Goal: Information Seeking & Learning: Learn about a topic

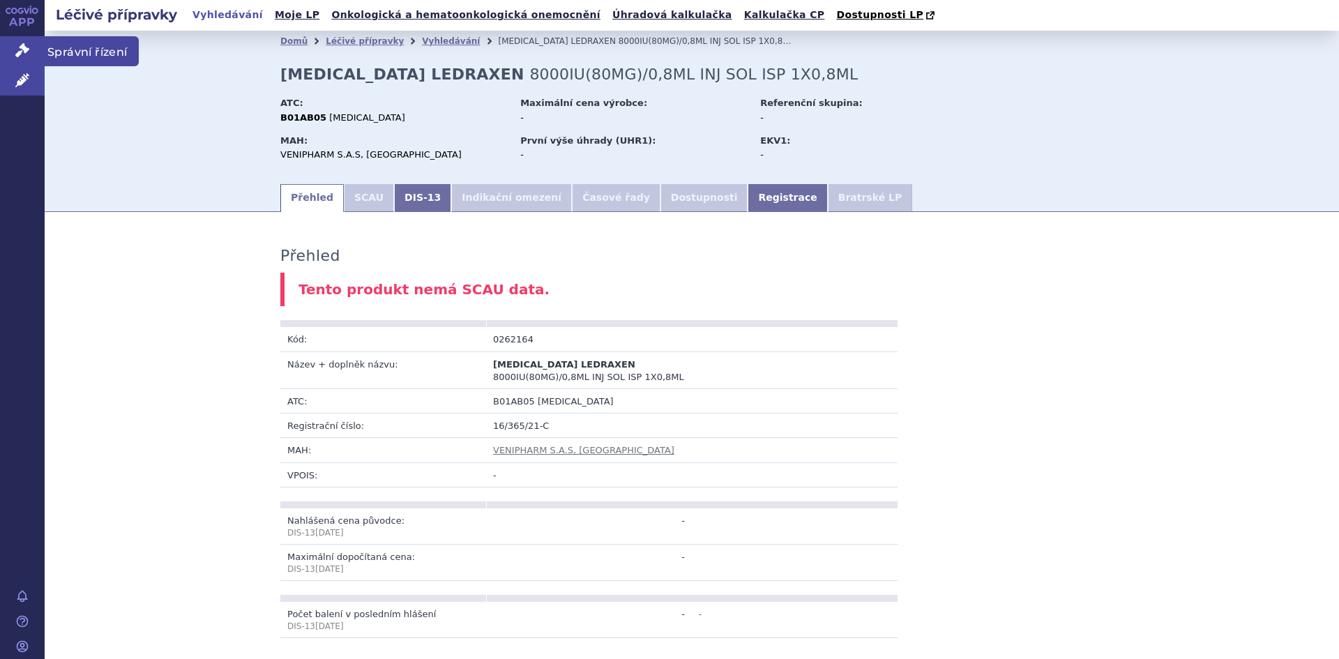
click at [73, 48] on span "Správní řízení" at bounding box center [92, 50] width 94 height 29
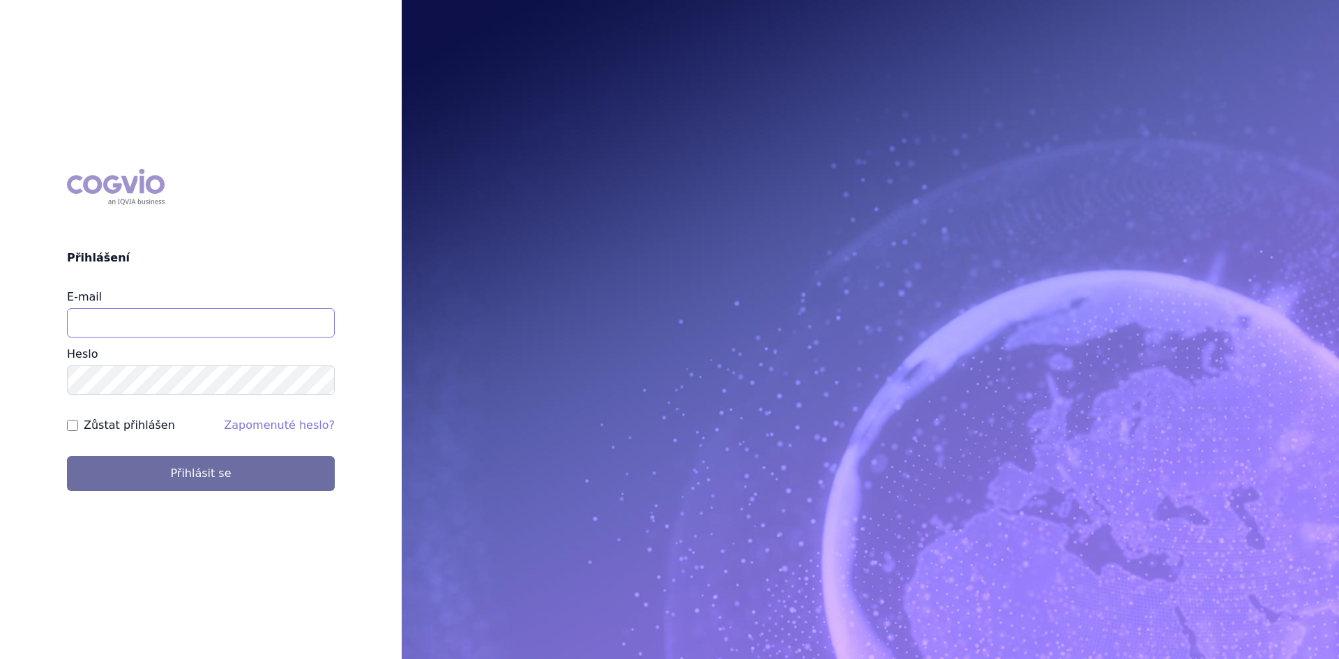
click at [138, 310] on input "E-mail" at bounding box center [201, 322] width 268 height 29
type input "lenka.celisova@viatris.com"
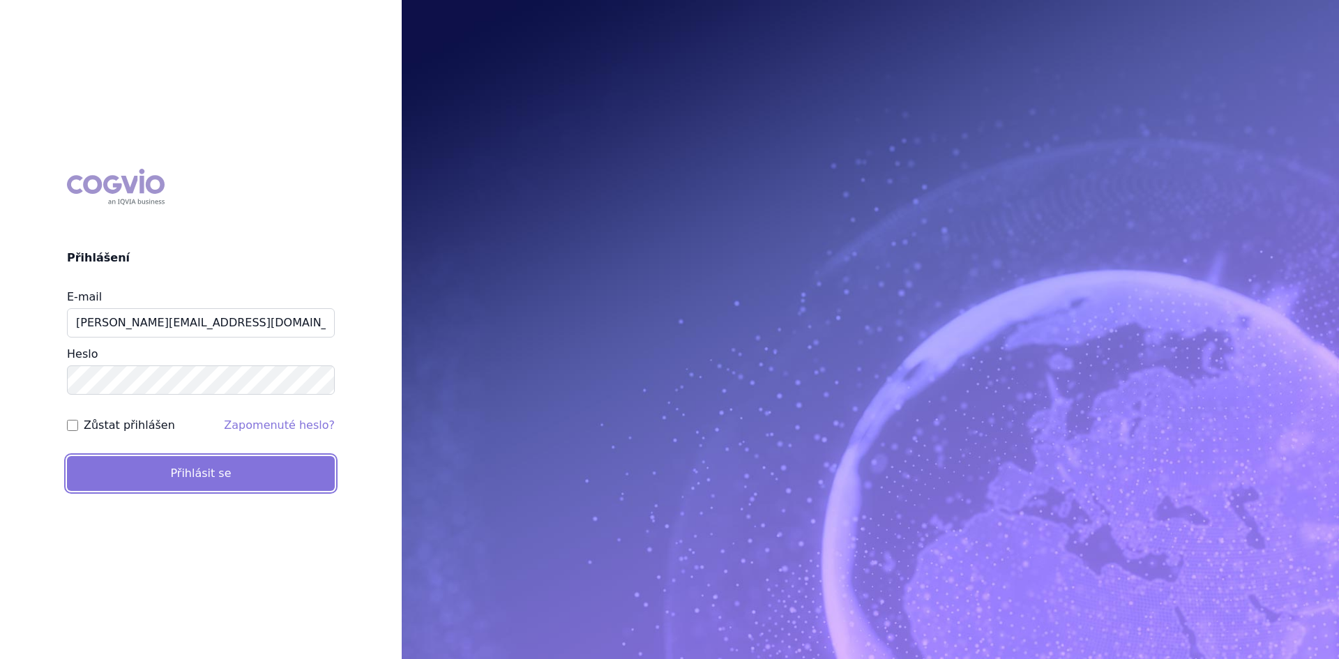
click at [193, 483] on button "Přihlásit se" at bounding box center [201, 473] width 268 height 35
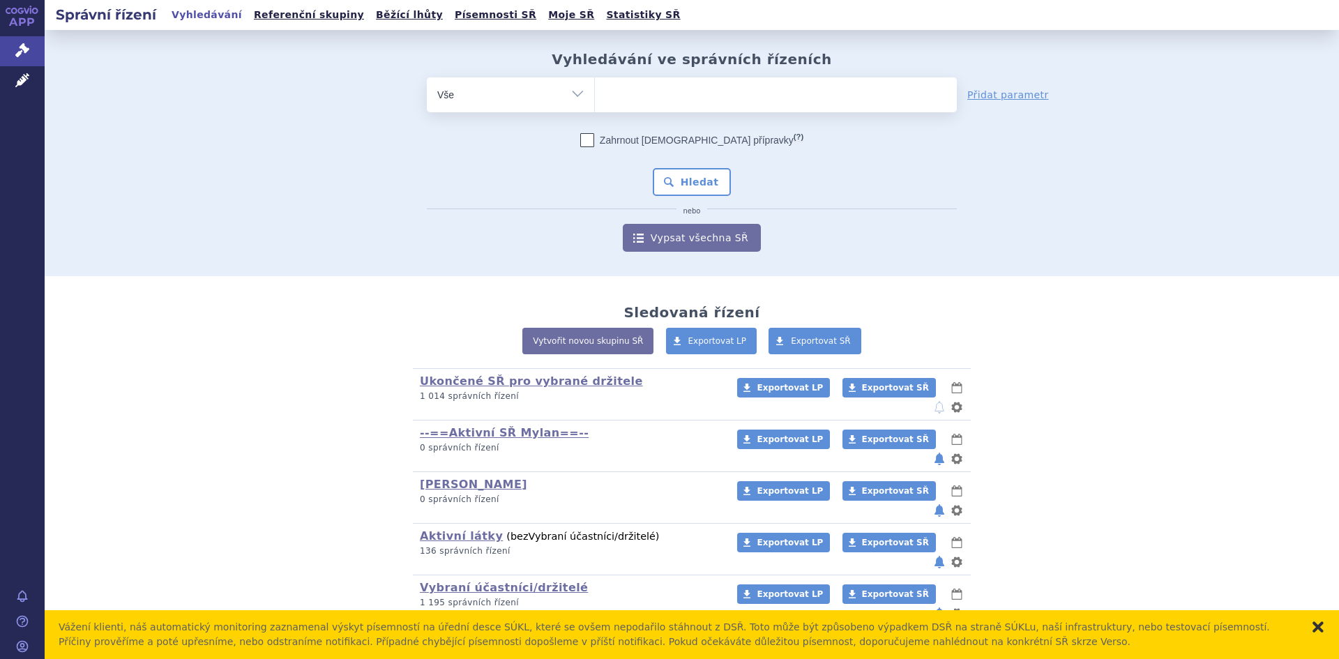
click at [1320, 624] on button "zavřít" at bounding box center [1318, 627] width 14 height 14
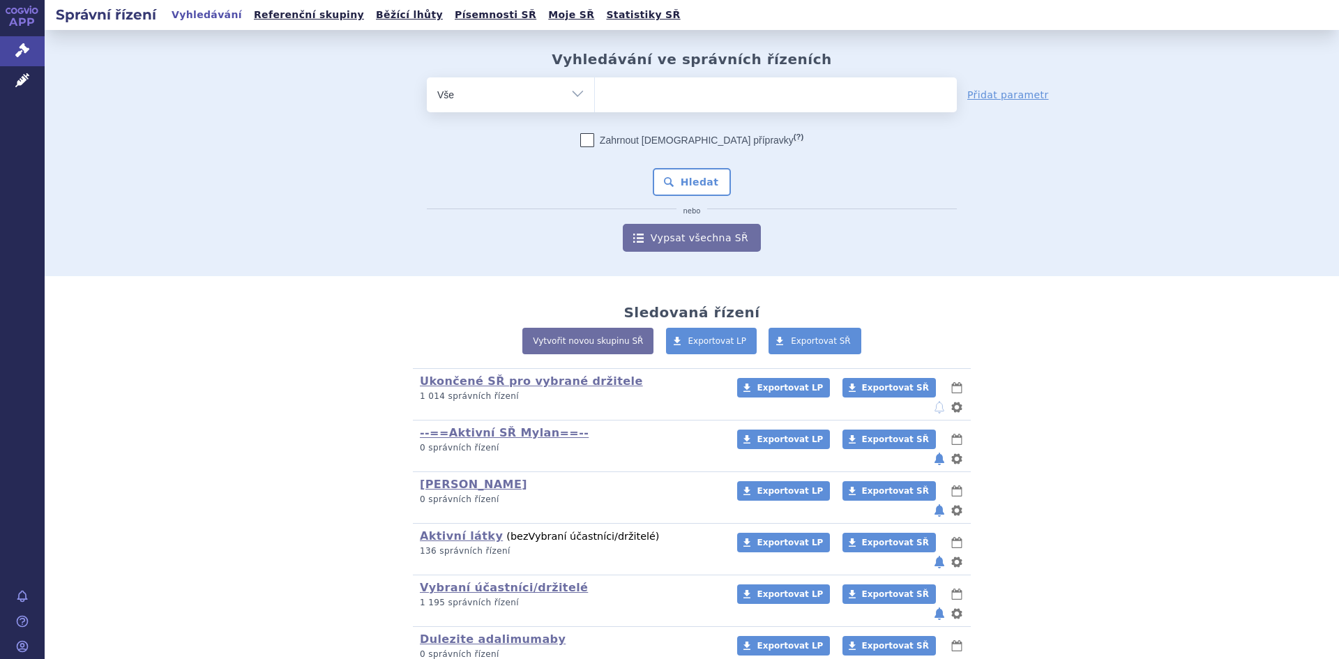
click at [571, 91] on select "Vše Spisová značka Typ SŘ Přípravek/SUKL kód Účastník/Držitel" at bounding box center [510, 92] width 167 height 31
select select "filter-atc-group"
click at [427, 77] on select "Vše Spisová značka Typ SŘ Přípravek/SUKL kód Účastník/Držitel" at bounding box center [510, 92] width 167 height 31
click at [640, 105] on ul at bounding box center [776, 91] width 362 height 29
click at [595, 105] on select at bounding box center [594, 94] width 1 height 35
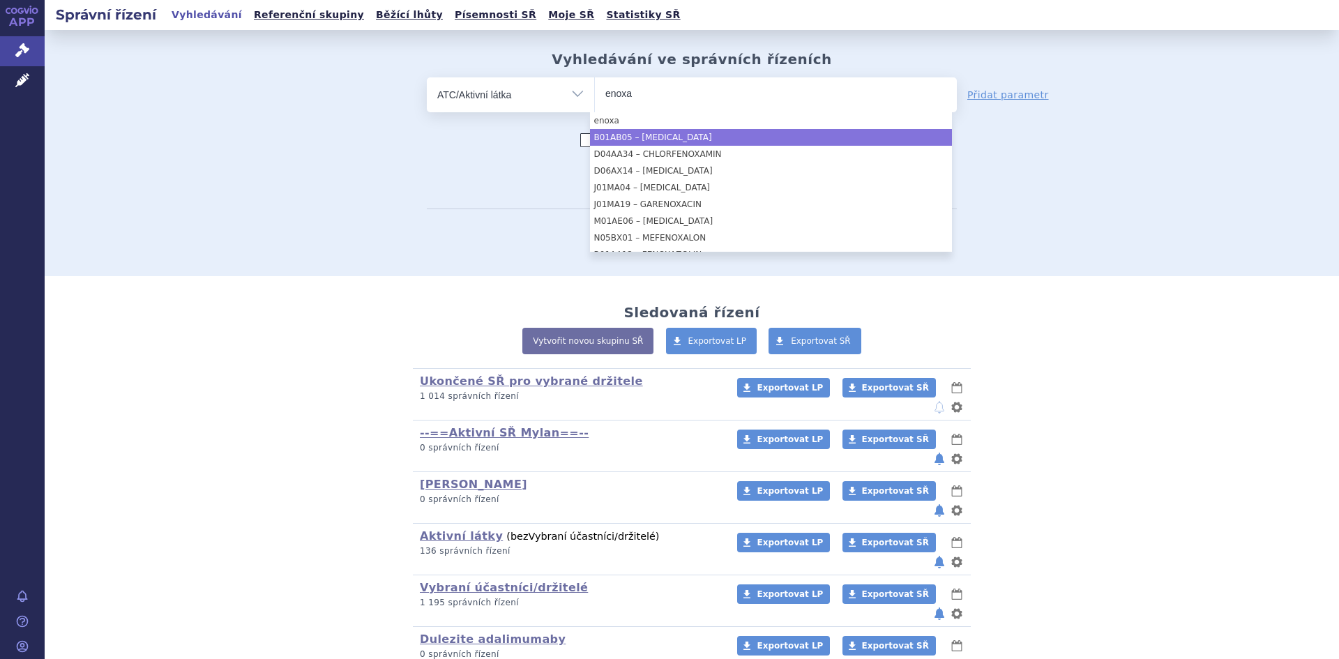
type input "enoxa"
select select "B01AB05"
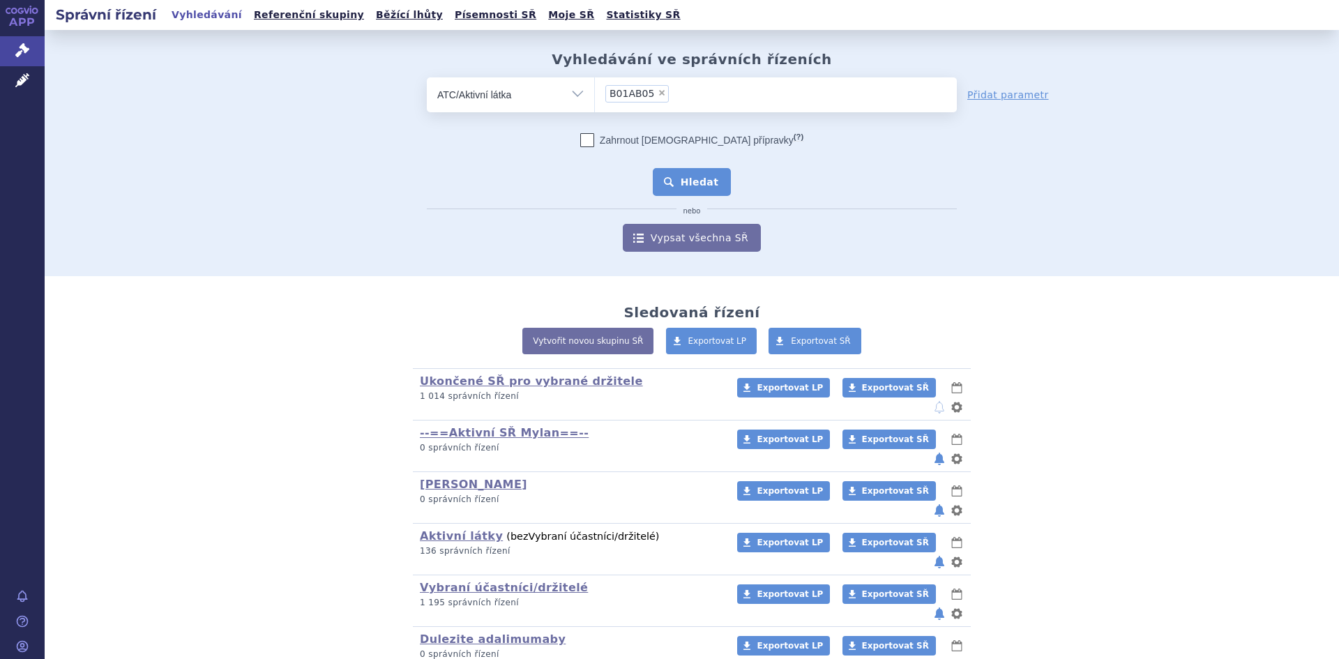
click at [689, 177] on button "Hledat" at bounding box center [692, 182] width 79 height 28
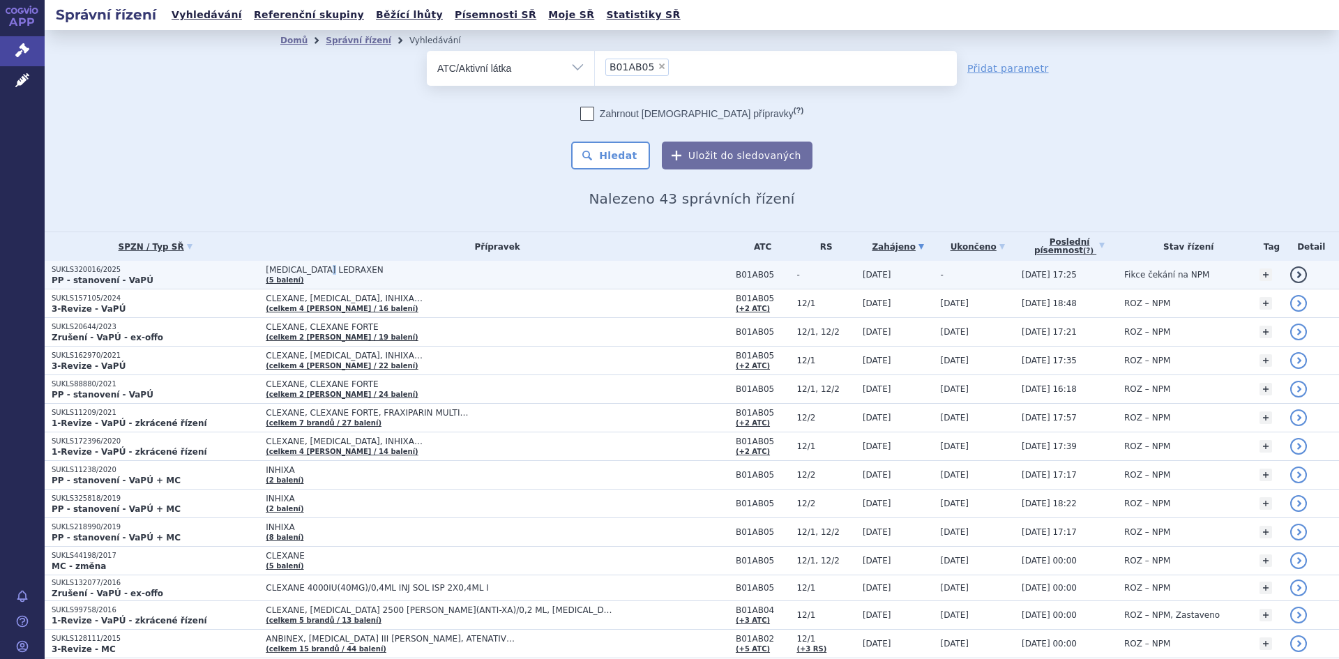
click at [315, 268] on span "[MEDICAL_DATA] LEDRAXEN" at bounding box center [440, 270] width 349 height 10
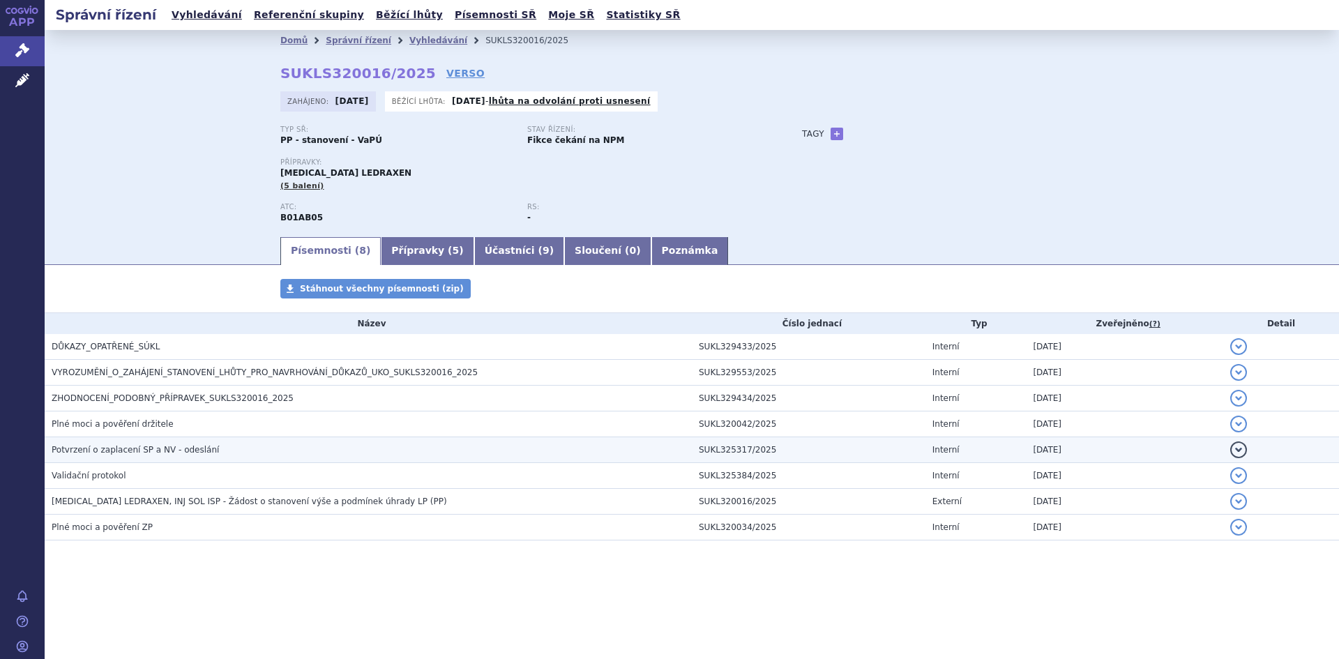
click at [122, 447] on span "Potvrzení o zaplacení SP a NV - odeslání" at bounding box center [135, 450] width 167 height 10
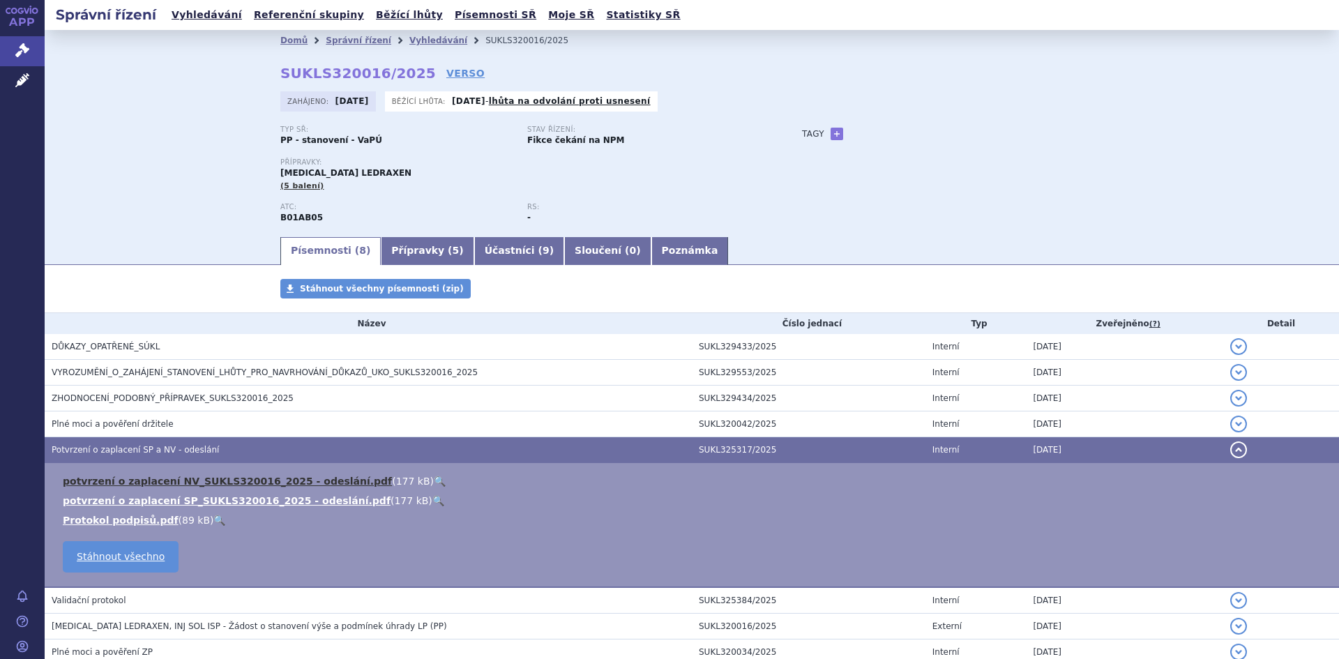
click at [177, 483] on link "potvrzení o zaplacení NV_SUKLS320016_2025 - odeslání.pdf" at bounding box center [227, 481] width 329 height 11
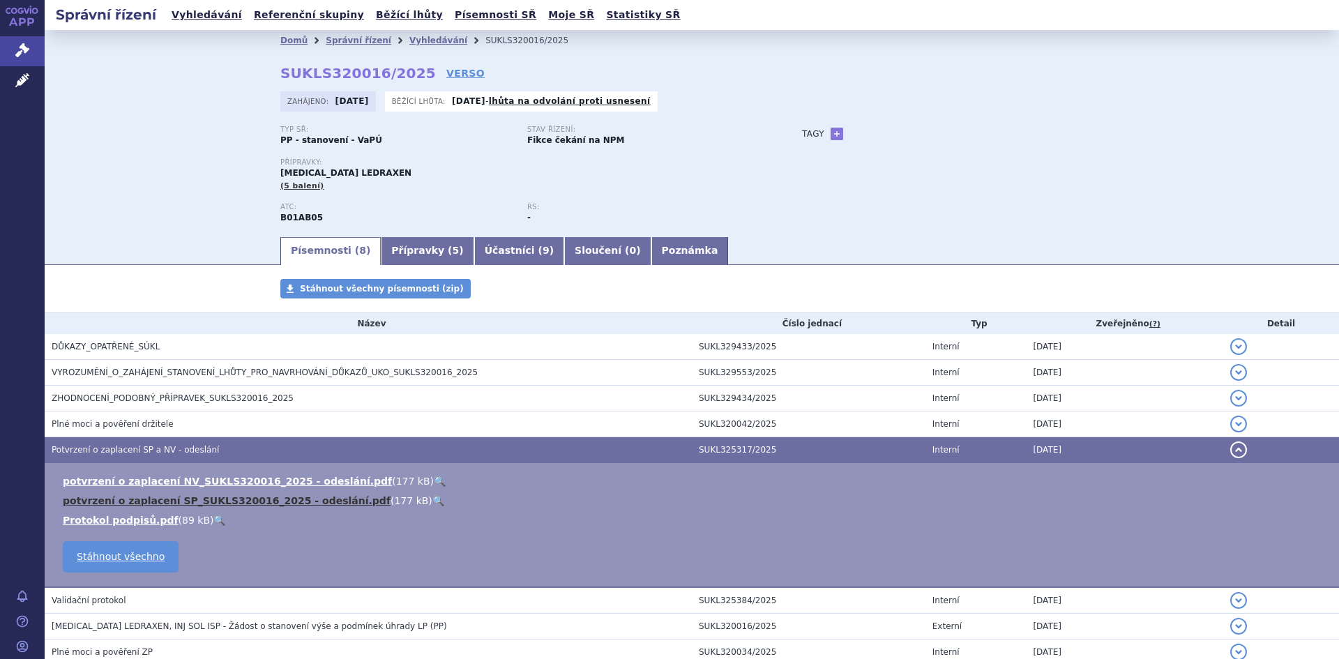
click at [132, 502] on link "potvrzení o zaplacení SP_SUKLS320016_2025 - odeslání.pdf" at bounding box center [227, 500] width 328 height 11
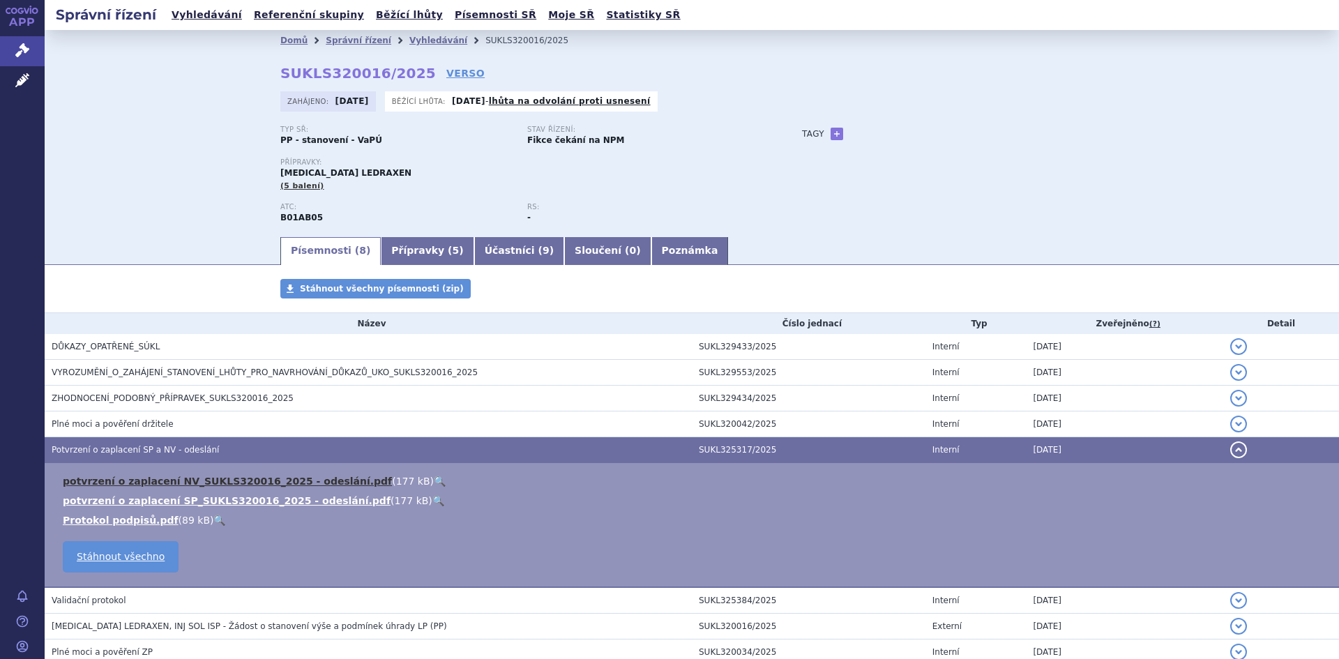
click at [183, 481] on link "potvrzení o zaplacení NV_SUKLS320016_2025 - odeslání.pdf" at bounding box center [227, 481] width 329 height 11
click at [319, 440] on td "Potvrzení o zaplacení SP a NV - odeslání" at bounding box center [368, 450] width 647 height 26
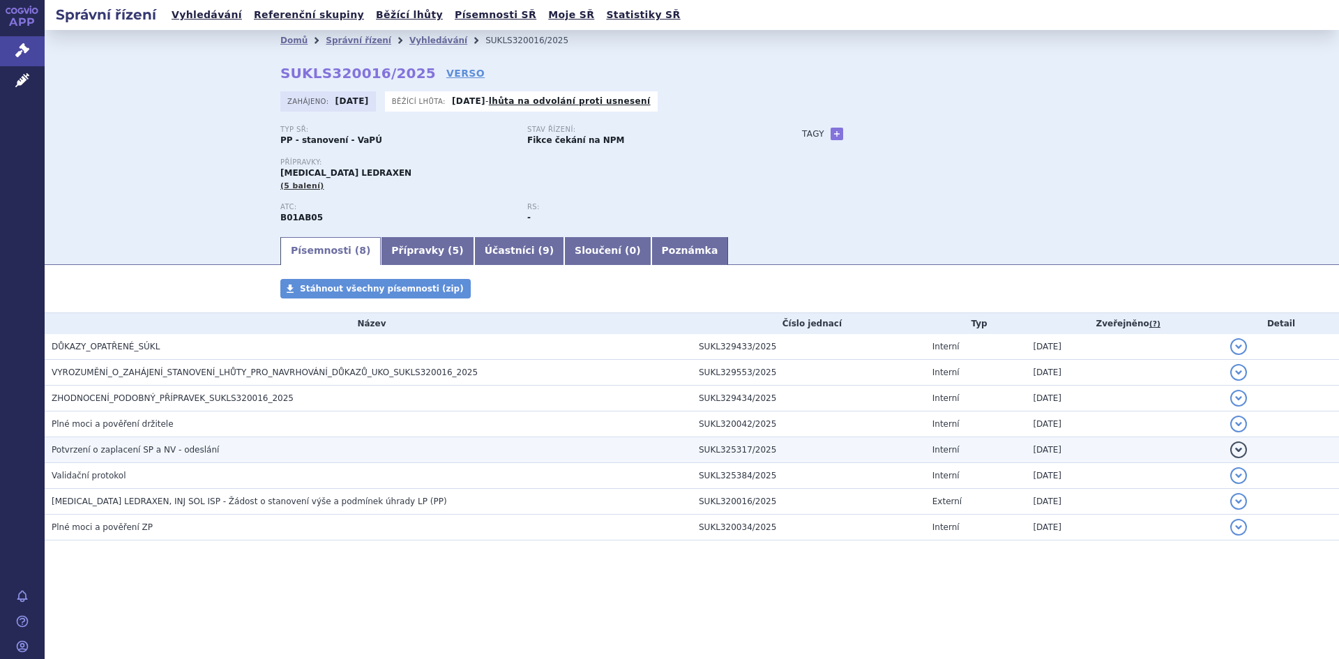
click at [137, 447] on span "Potvrzení o zaplacení SP a NV - odeslání" at bounding box center [135, 450] width 167 height 10
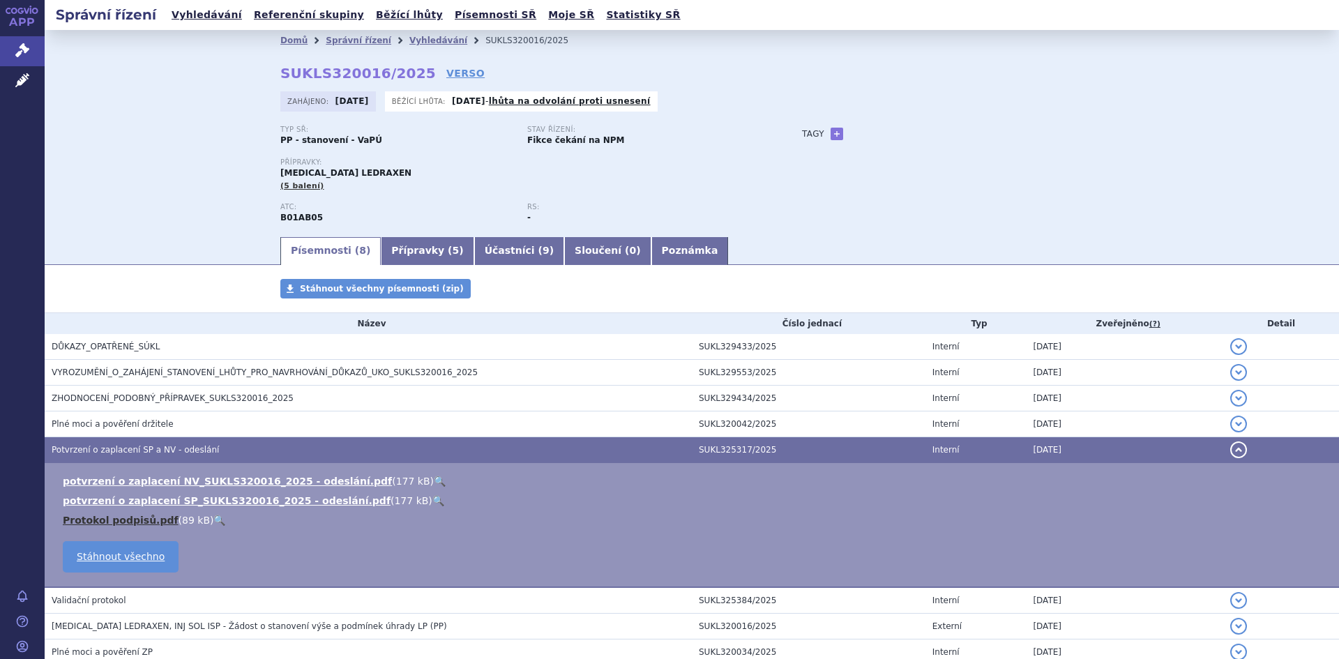
click at [112, 520] on link "Protokol podpisů.pdf" at bounding box center [121, 520] width 116 height 11
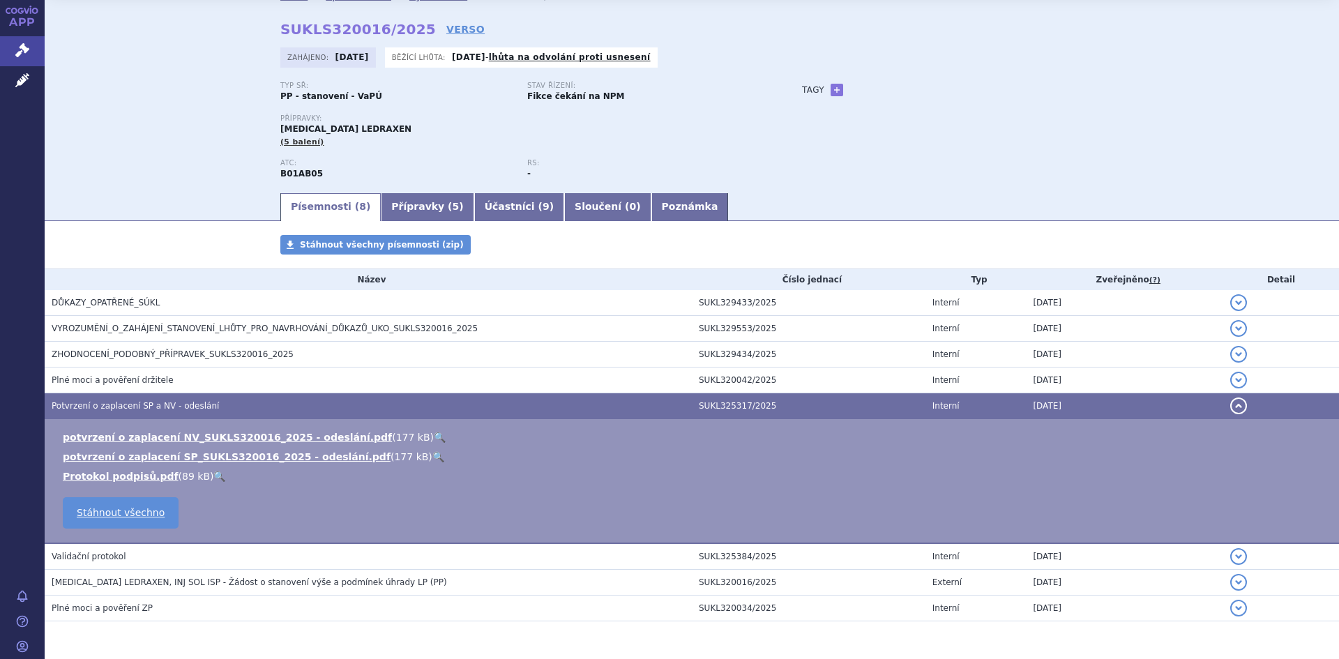
scroll to position [90, 0]
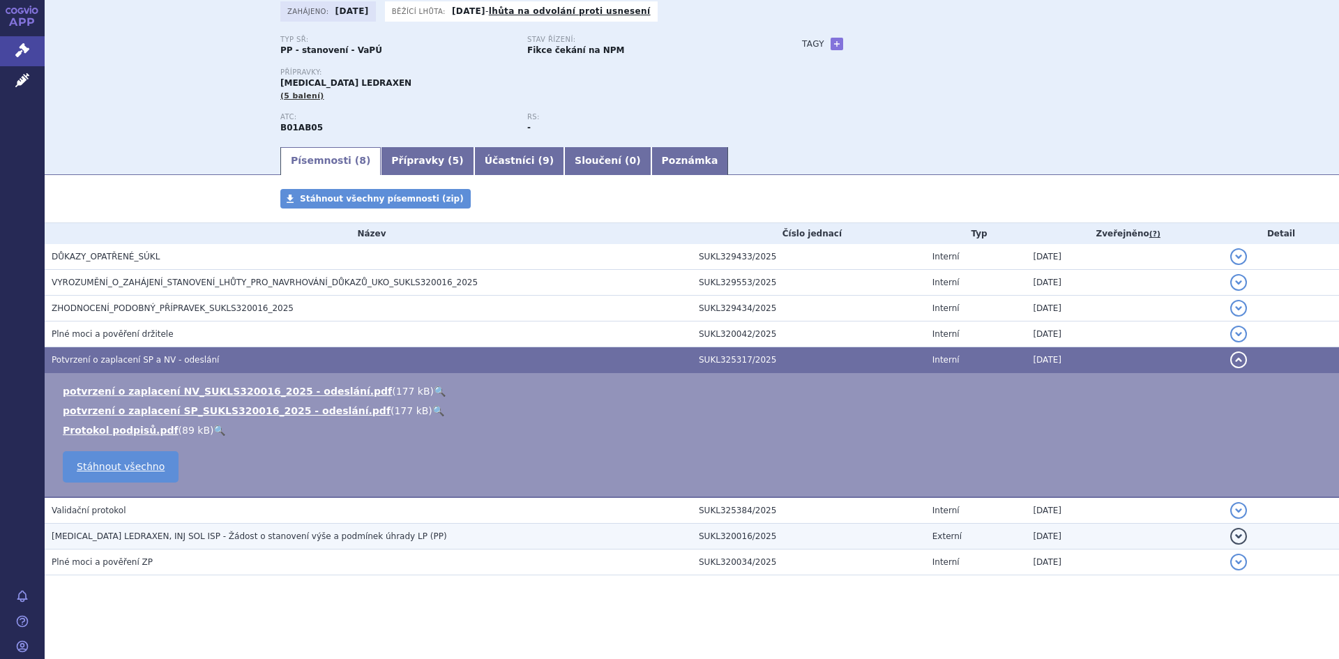
click at [157, 540] on span "[MEDICAL_DATA] LEDRAXEN, INJ SOL ISP - Žádost o stanovení výše a podmínek úhrad…" at bounding box center [250, 537] width 396 height 10
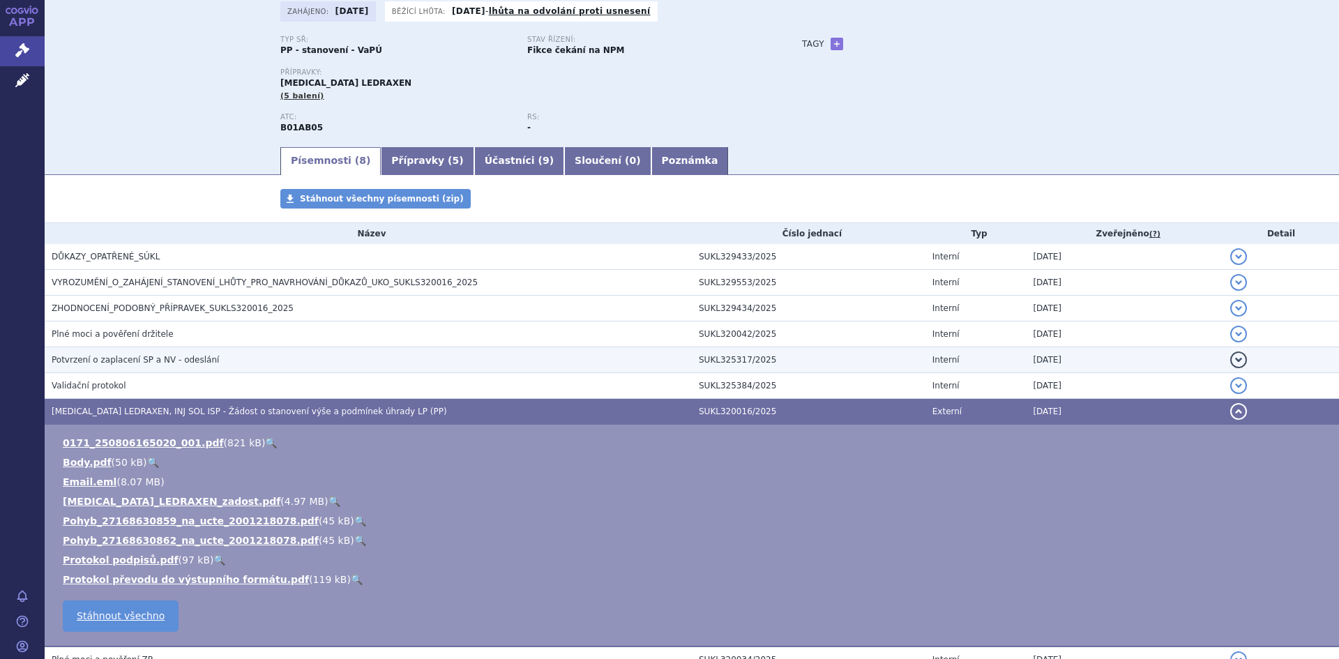
click at [118, 360] on span "Potvrzení o zaplacení SP a NV - odeslání" at bounding box center [135, 360] width 167 height 10
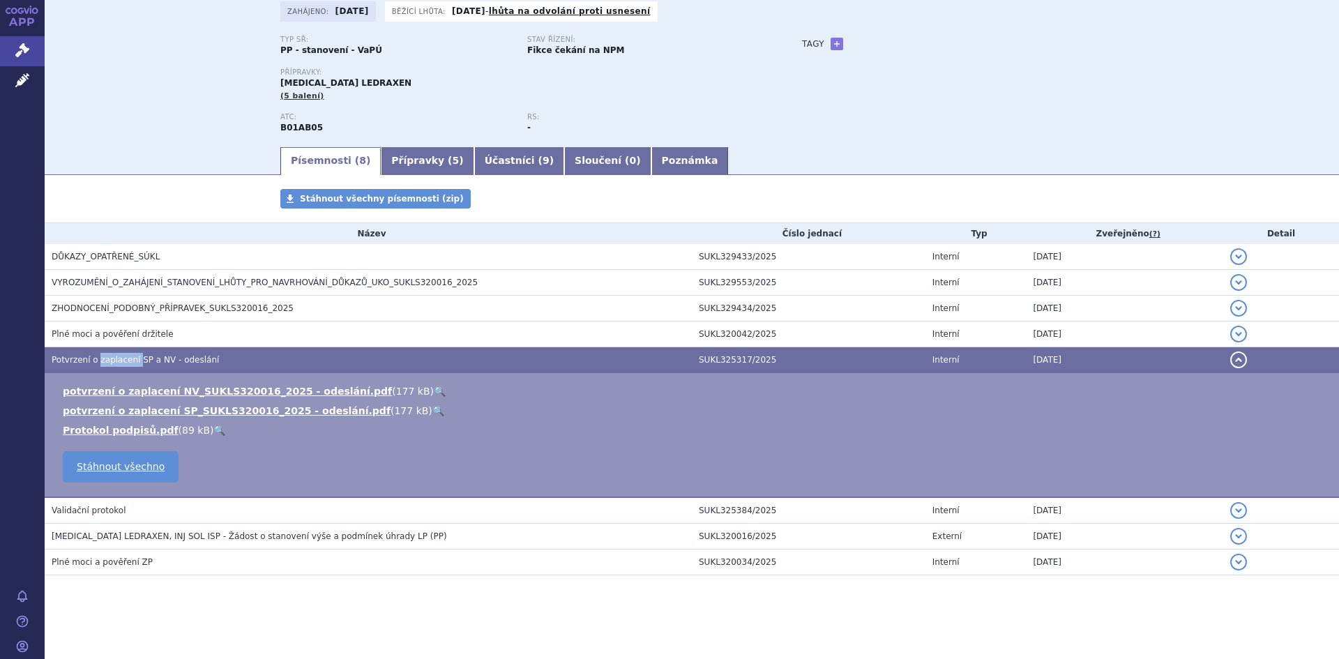
click at [118, 360] on span "Potvrzení o zaplacení SP a NV - odeslání" at bounding box center [135, 360] width 167 height 10
click at [1231, 360] on button "detail" at bounding box center [1239, 360] width 17 height 17
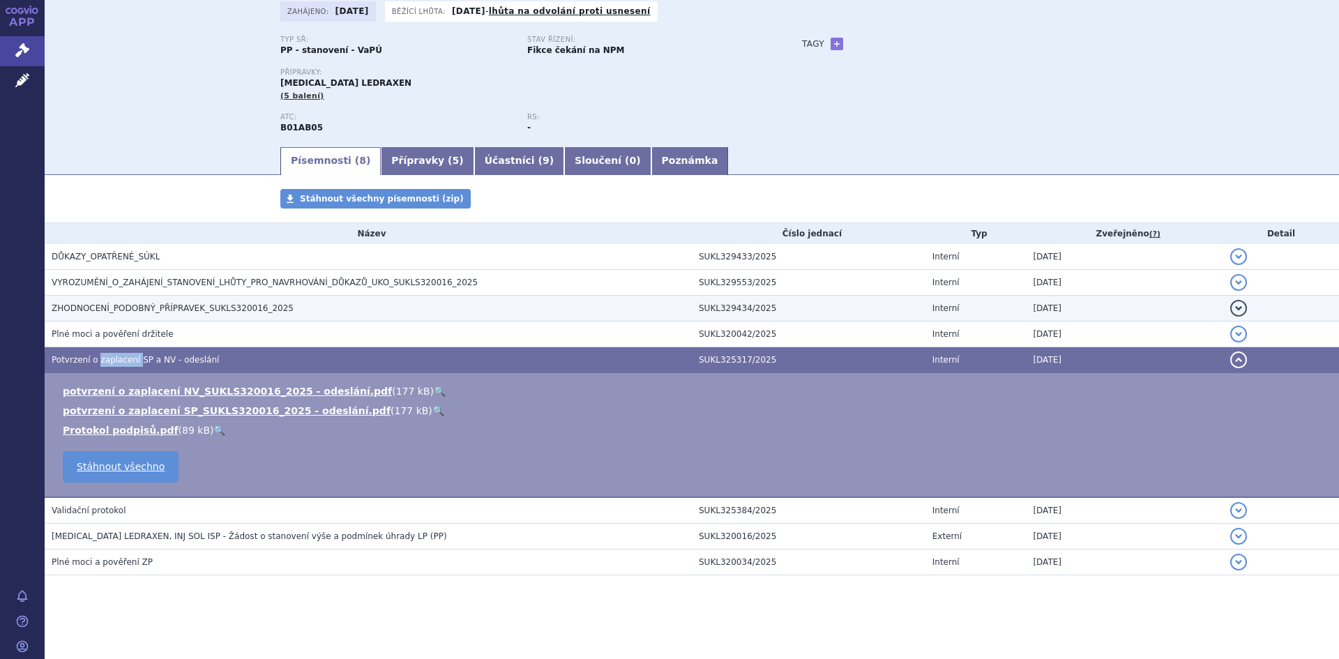
scroll to position [0, 0]
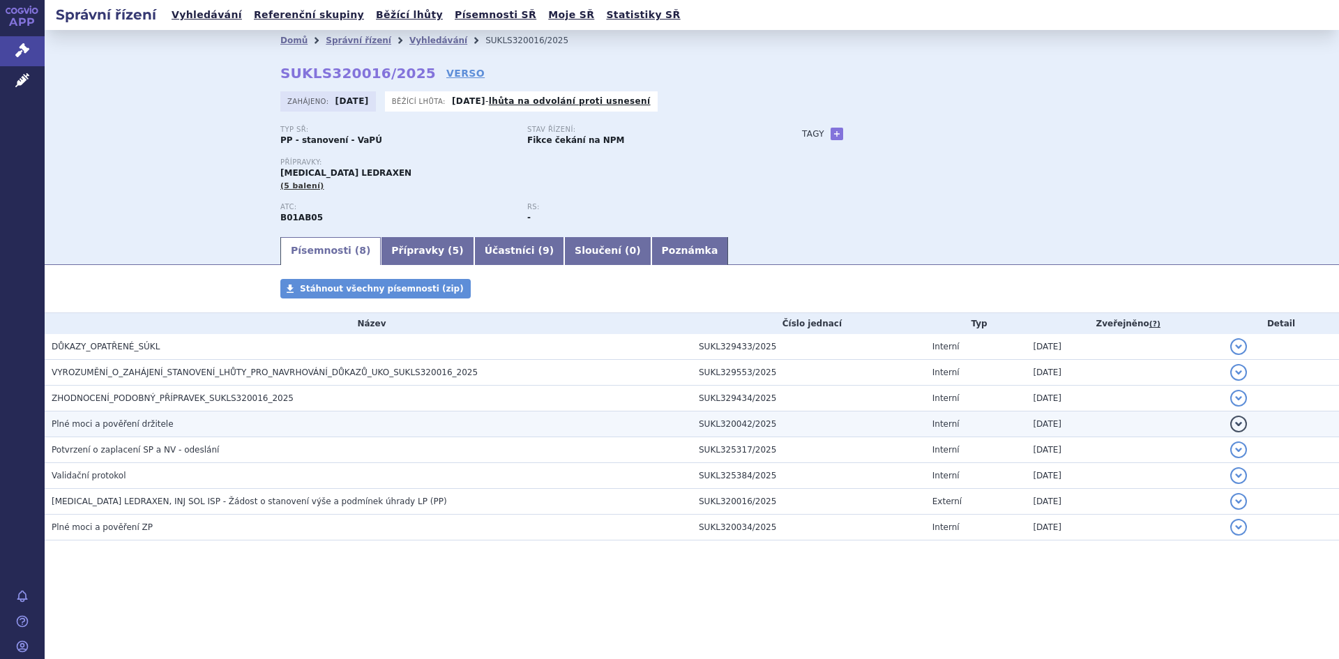
click at [128, 423] on span "Plné moci a pověření držitele" at bounding box center [113, 424] width 122 height 10
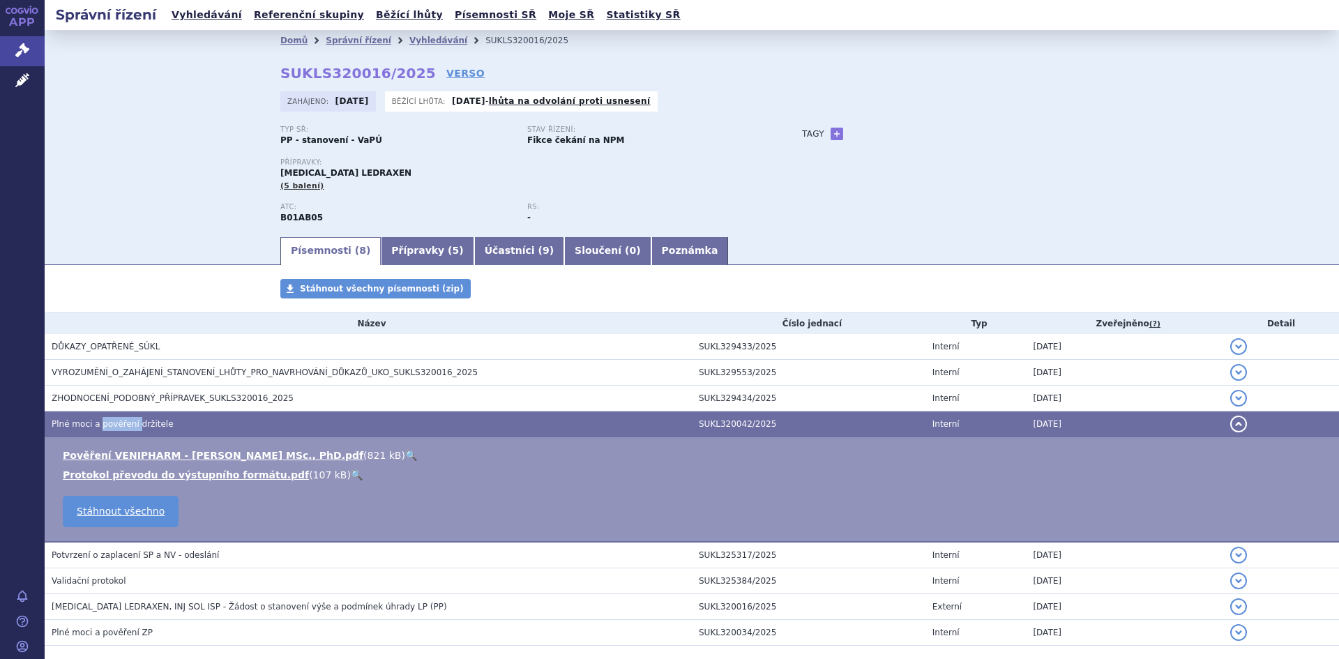
click at [128, 423] on span "Plné moci a pověření držitele" at bounding box center [113, 424] width 122 height 10
click at [229, 458] on link "Pověření VENIPHARM - [PERSON_NAME] MSc., PhD.pdf" at bounding box center [213, 455] width 301 height 11
